Goal: Find contact information: Find contact information

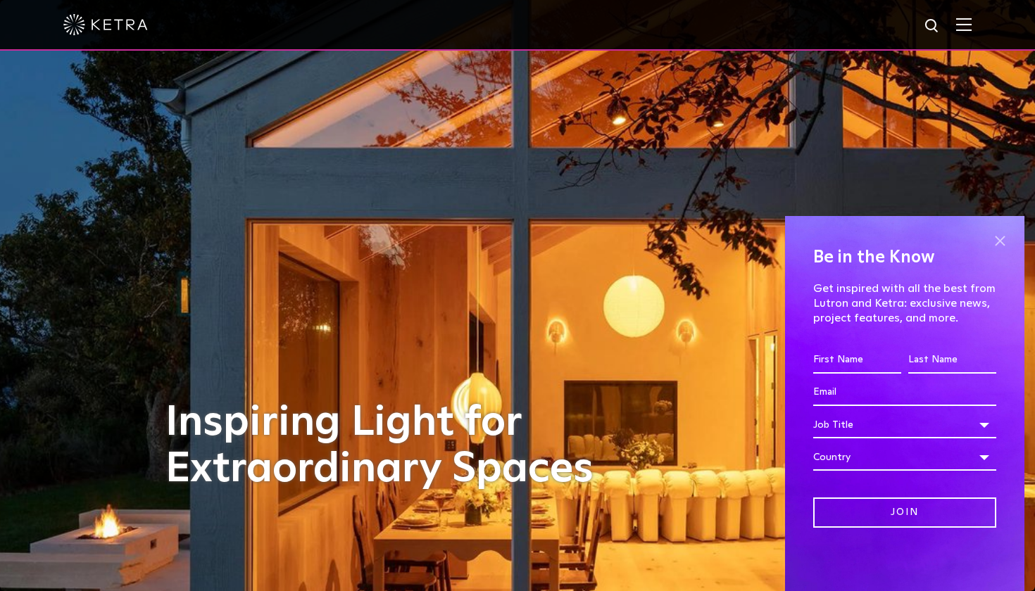
click at [1001, 241] on span at bounding box center [999, 240] width 21 height 21
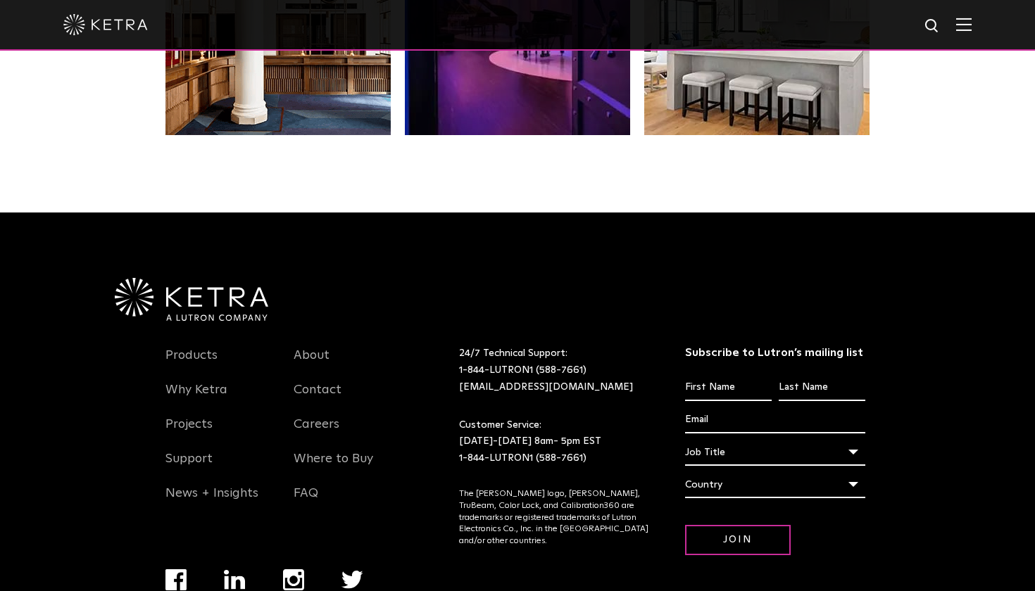
scroll to position [2883, 0]
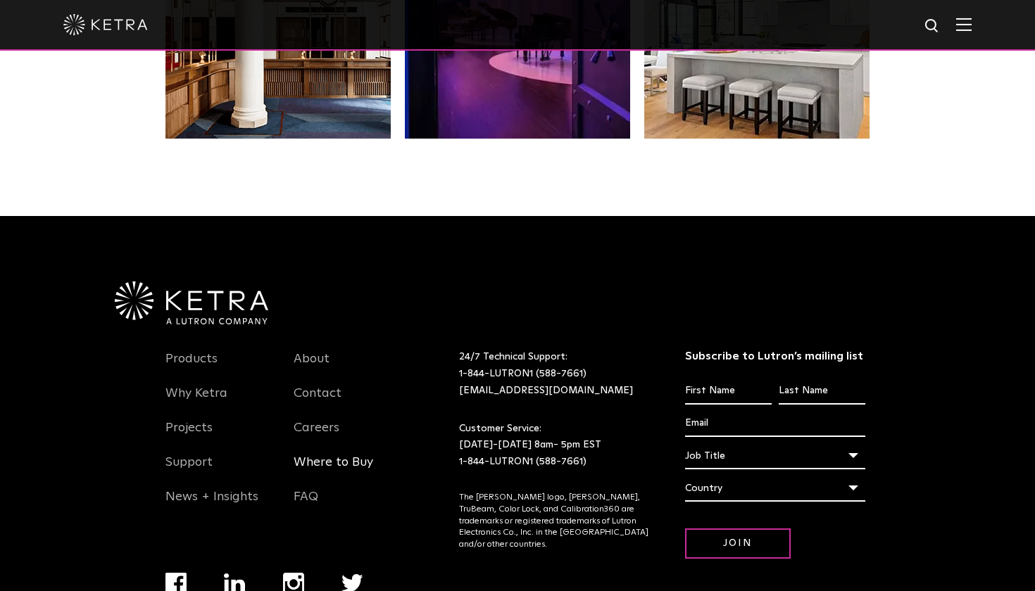
click at [351, 462] on link "Where to Buy" at bounding box center [334, 471] width 80 height 32
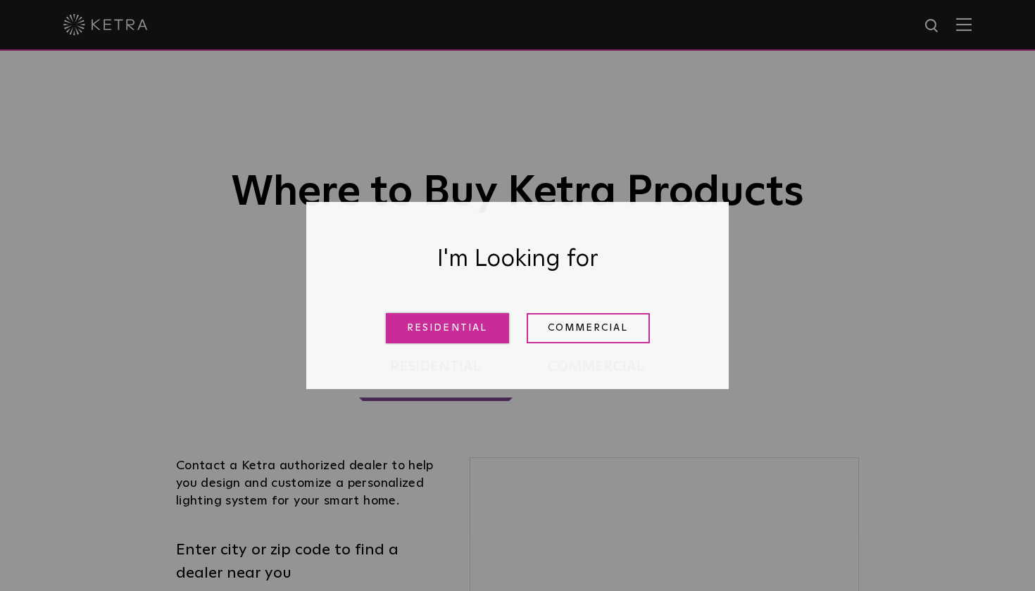
click at [447, 327] on link "Residential" at bounding box center [447, 328] width 123 height 30
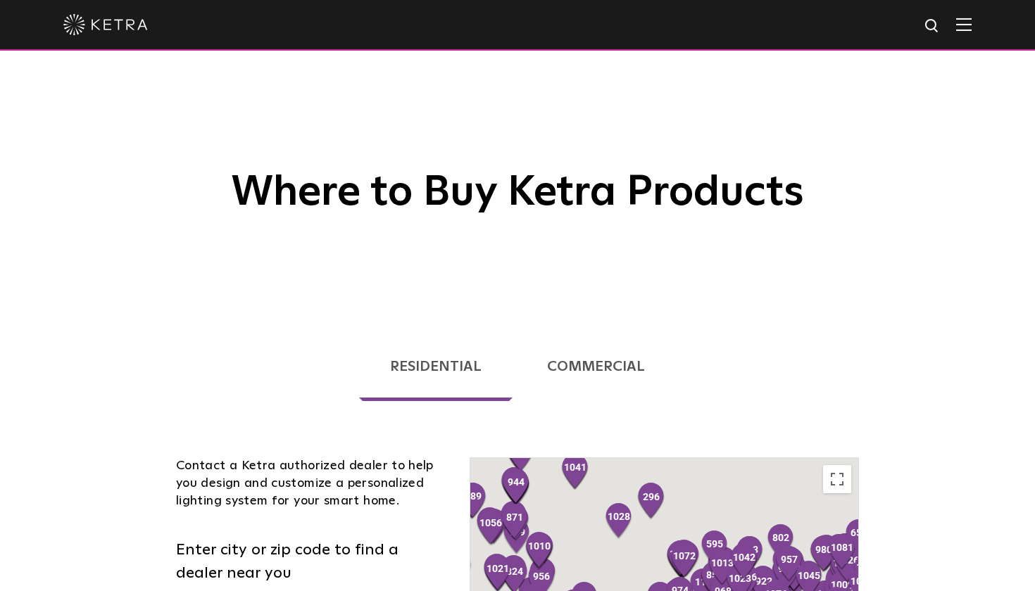
scroll to position [359, 0]
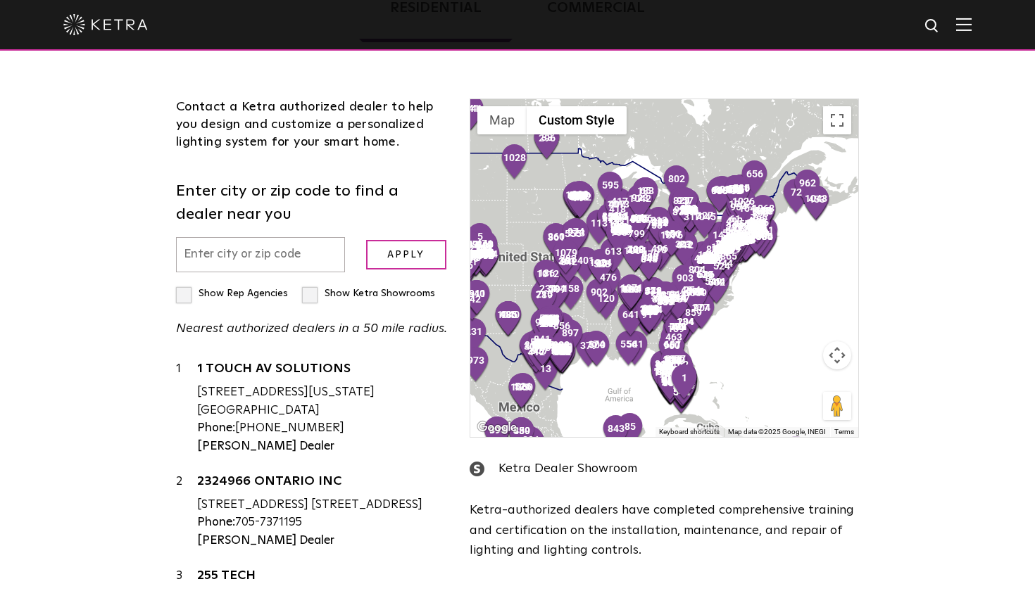
click at [224, 251] on input "text" at bounding box center [260, 255] width 169 height 36
type input "98110"
click at [393, 261] on input "Apply" at bounding box center [406, 255] width 80 height 30
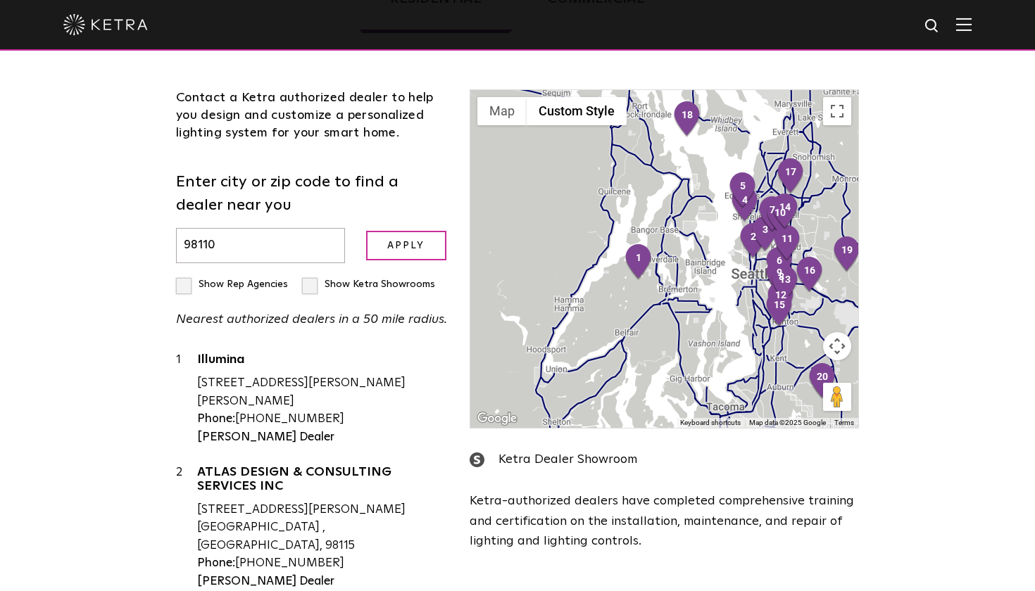
scroll to position [364, 0]
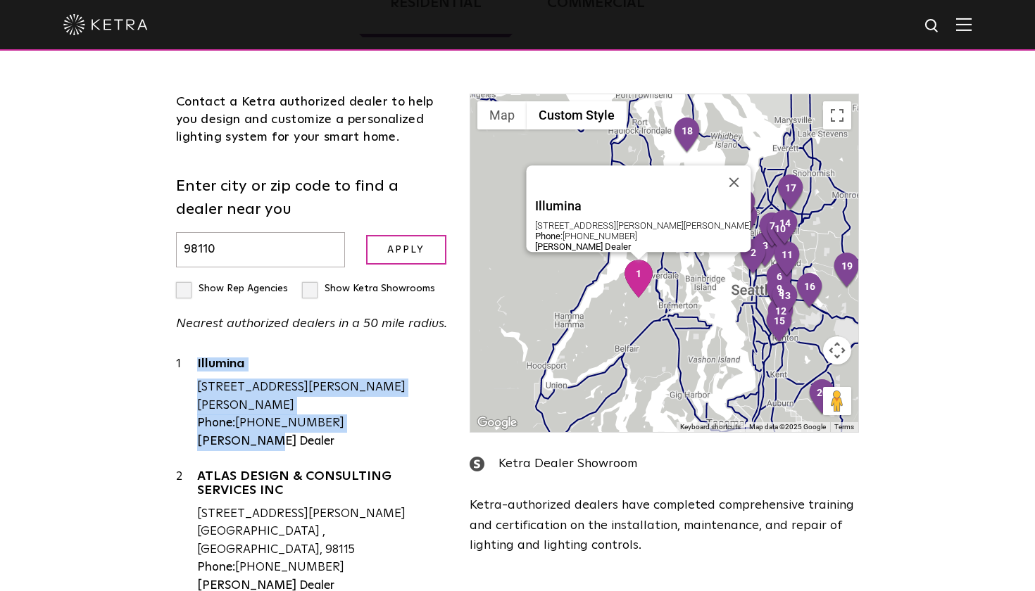
drag, startPoint x: 280, startPoint y: 437, endPoint x: 196, endPoint y: 366, distance: 109.9
click at [196, 366] on div "1 Illumina [STREET_ADDRESS][PERSON_NAME][PERSON_NAME] Phone: [PHONE_NUMBER] [PE…" at bounding box center [312, 403] width 273 height 95
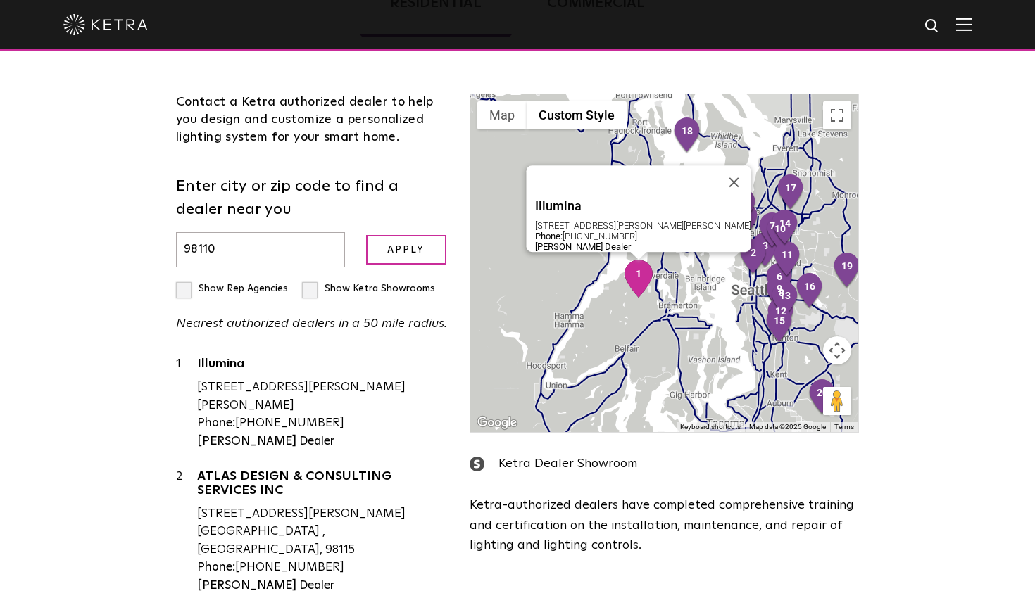
click at [287, 441] on div "Illumina [STREET_ADDRESS][PERSON_NAME][PERSON_NAME] Phone: [PHONE_NUMBER] [PERS…" at bounding box center [322, 403] width 251 height 95
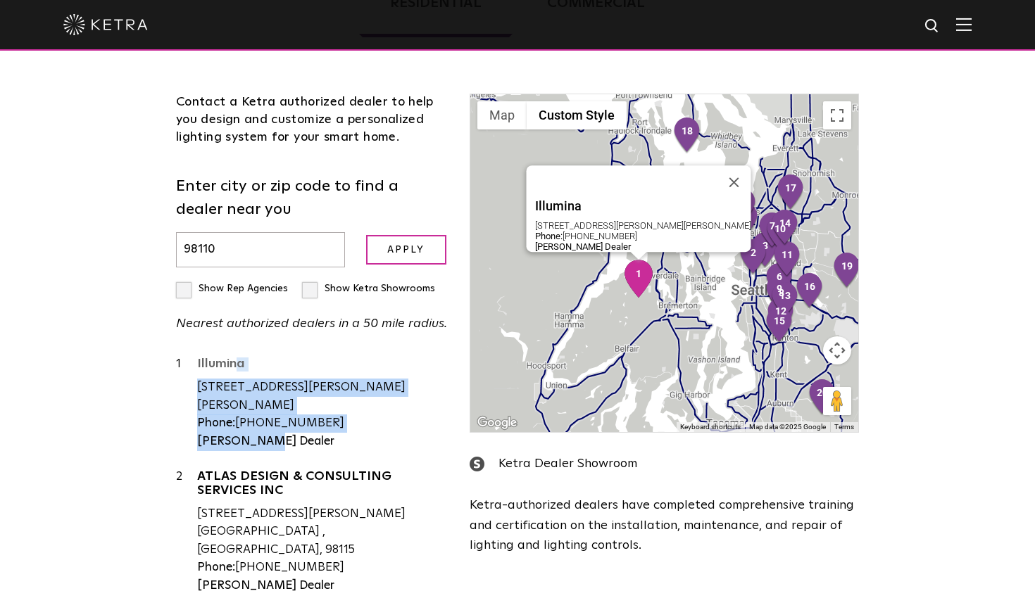
drag, startPoint x: 277, startPoint y: 441, endPoint x: 198, endPoint y: 361, distance: 112.5
click at [198, 361] on div "Illumina [STREET_ADDRESS][PERSON_NAME][PERSON_NAME] Phone: [PHONE_NUMBER] [PERS…" at bounding box center [322, 403] width 251 height 95
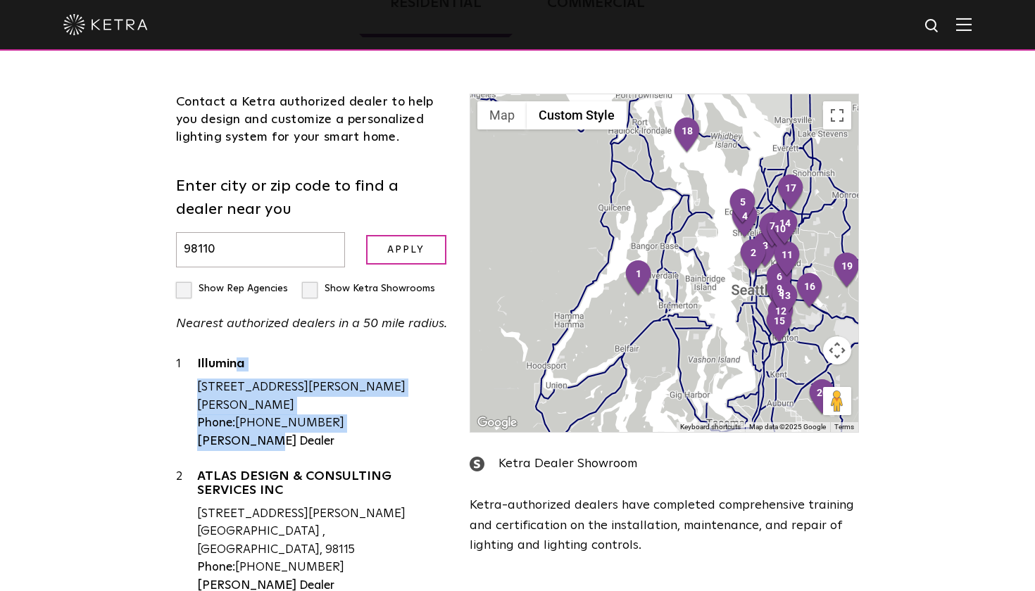
copy div "Illumina [STREET_ADDRESS][PERSON_NAME][PERSON_NAME] Phone: [PHONE_NUMBER] [PERS…"
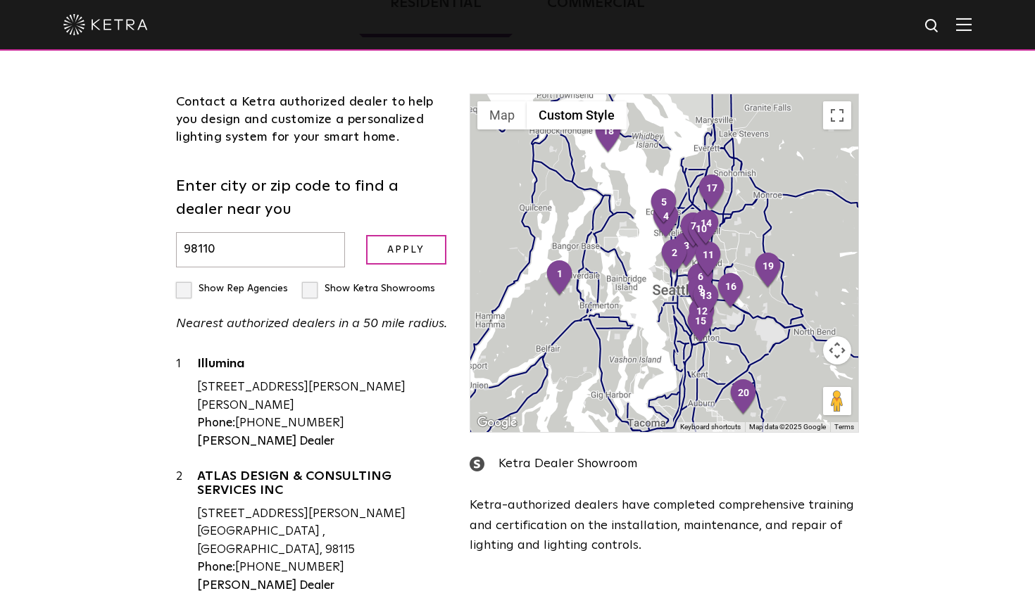
click at [134, 399] on div "Loading... Residential Commercial Contact a [PERSON_NAME] authorized dealer to …" at bounding box center [517, 315] width 1035 height 743
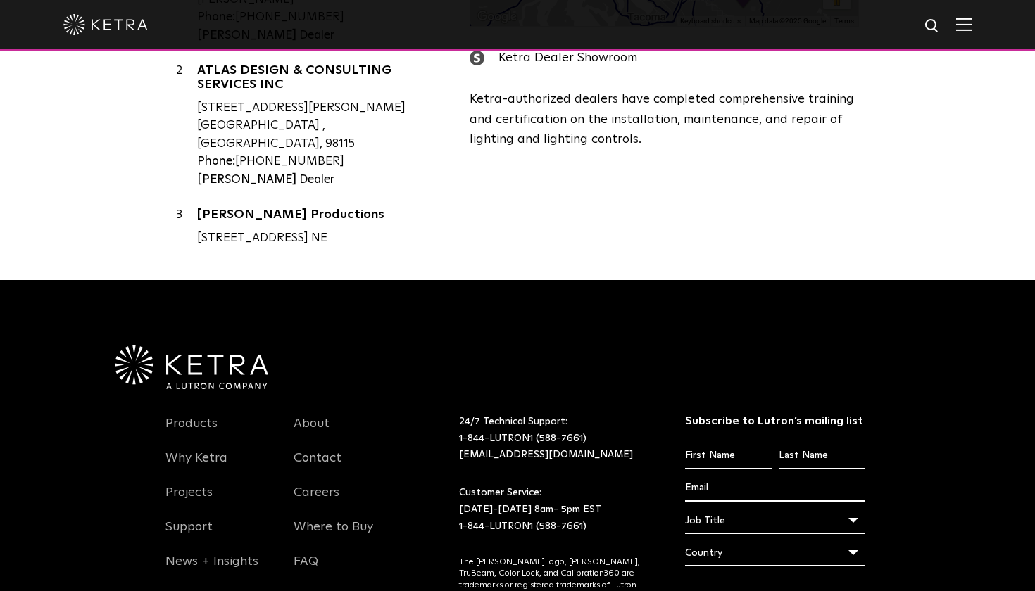
scroll to position [769, 0]
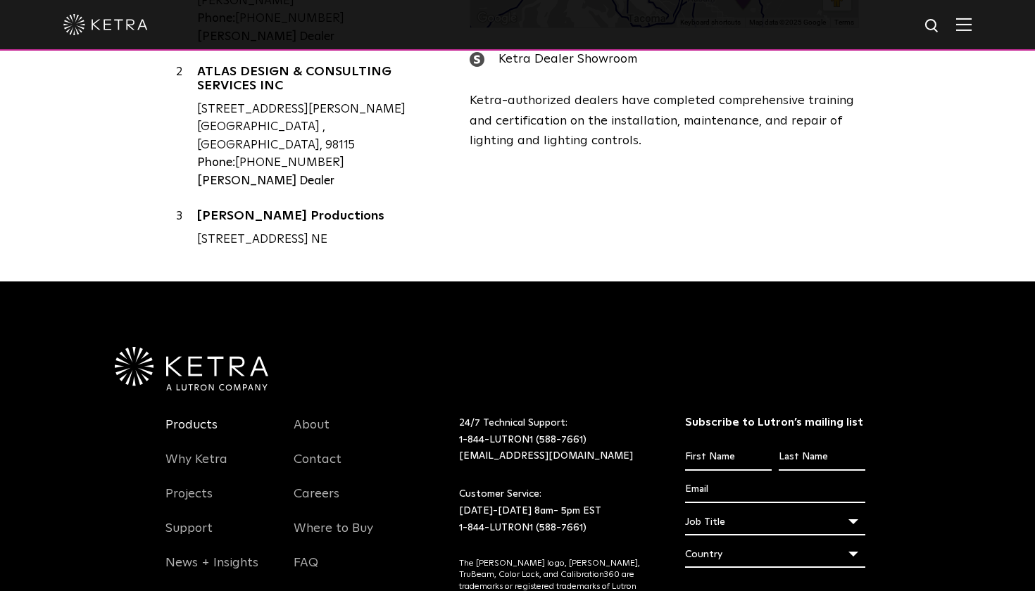
click at [196, 423] on link "Products" at bounding box center [191, 434] width 52 height 32
